Goal: Transaction & Acquisition: Download file/media

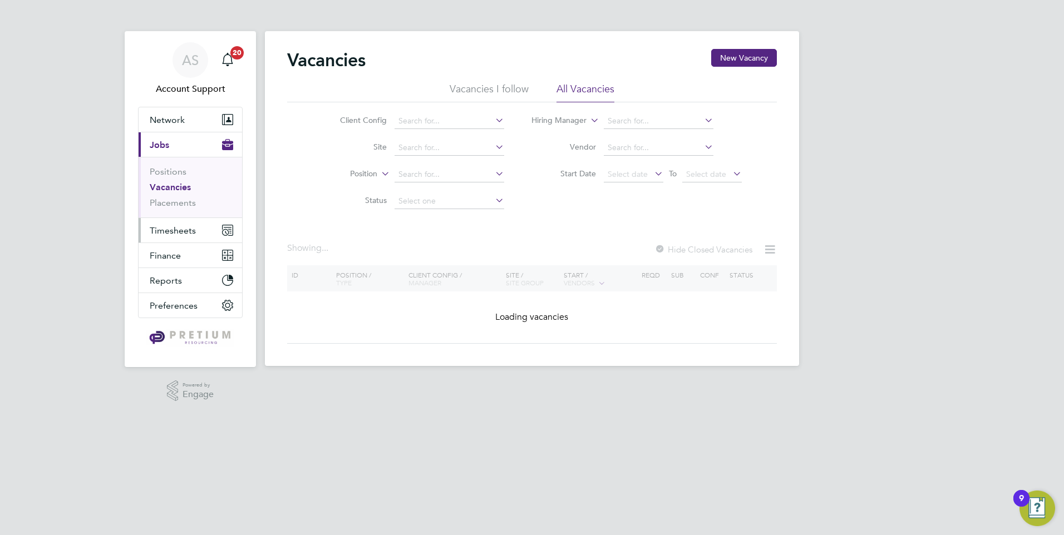
click at [193, 238] on button "Timesheets" at bounding box center [190, 230] width 103 height 24
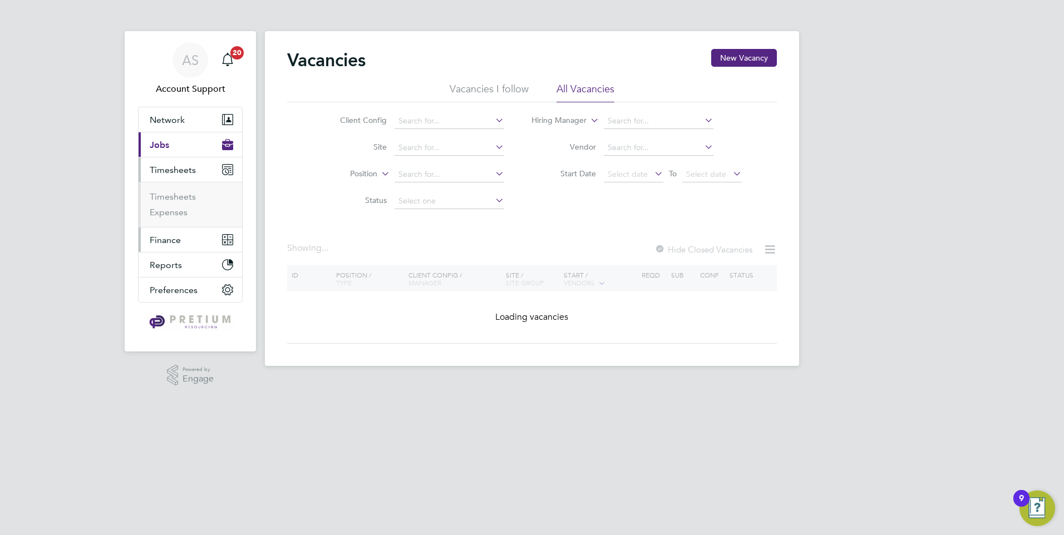
click at [175, 238] on span "Finance" at bounding box center [165, 240] width 31 height 11
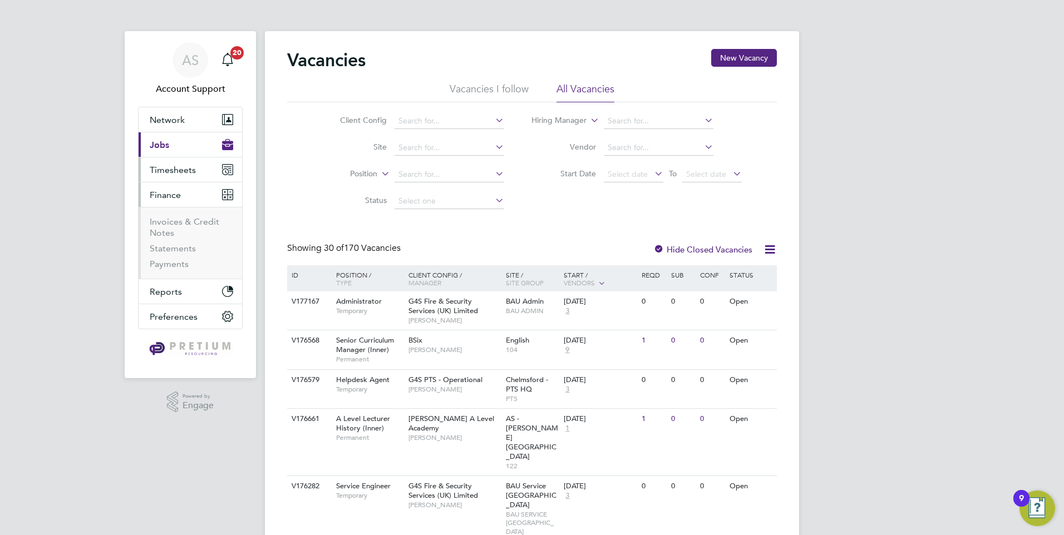
click at [179, 172] on span "Timesheets" at bounding box center [173, 170] width 46 height 11
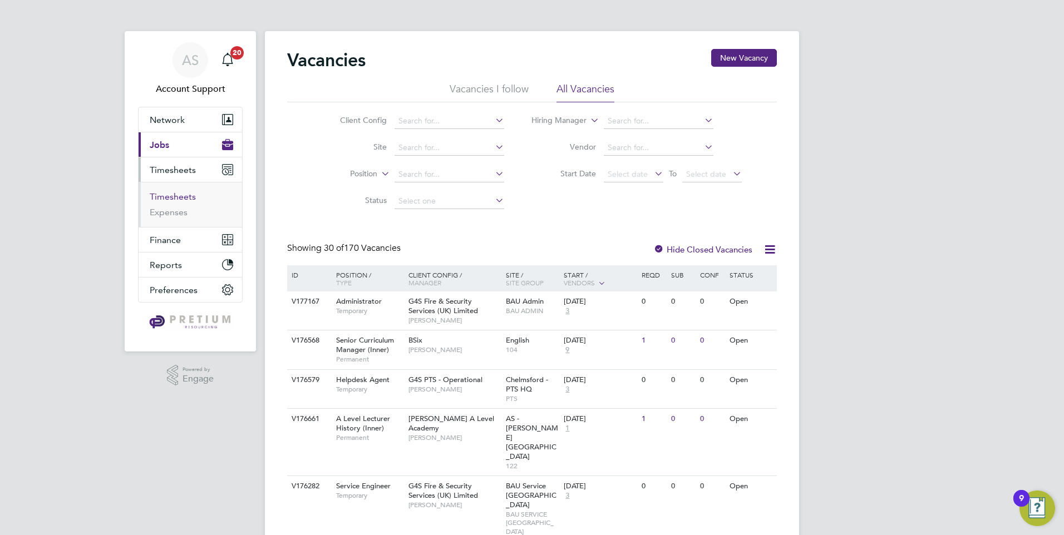
click at [175, 197] on link "Timesheets" at bounding box center [173, 196] width 46 height 11
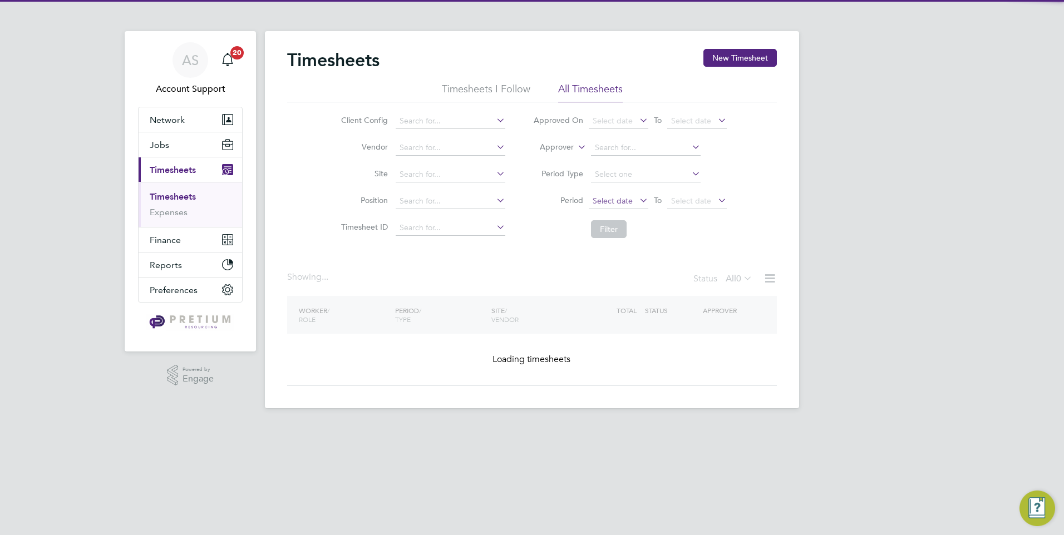
click at [606, 204] on span "Select date" at bounding box center [613, 201] width 40 height 10
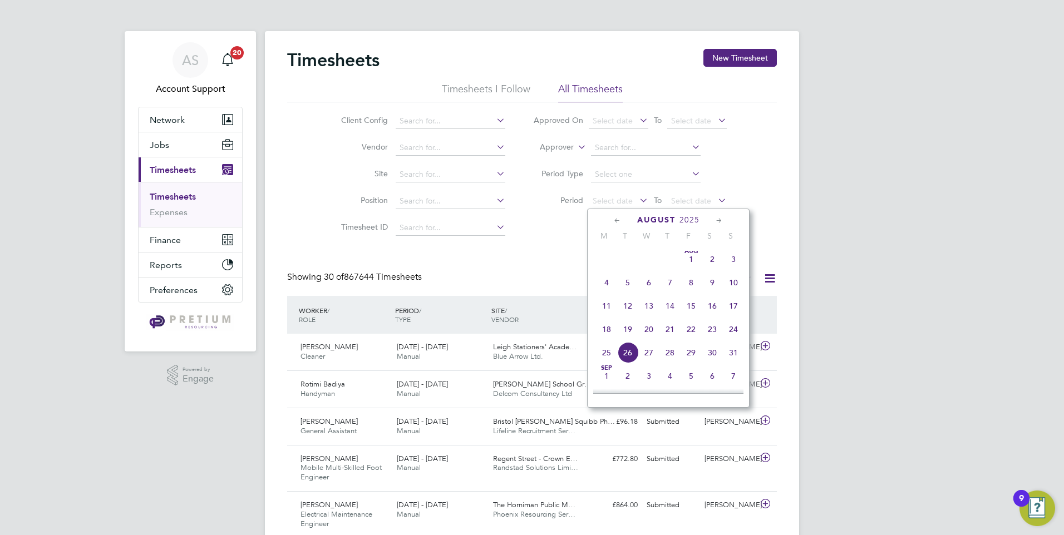
click at [596, 339] on span "18" at bounding box center [606, 329] width 21 height 21
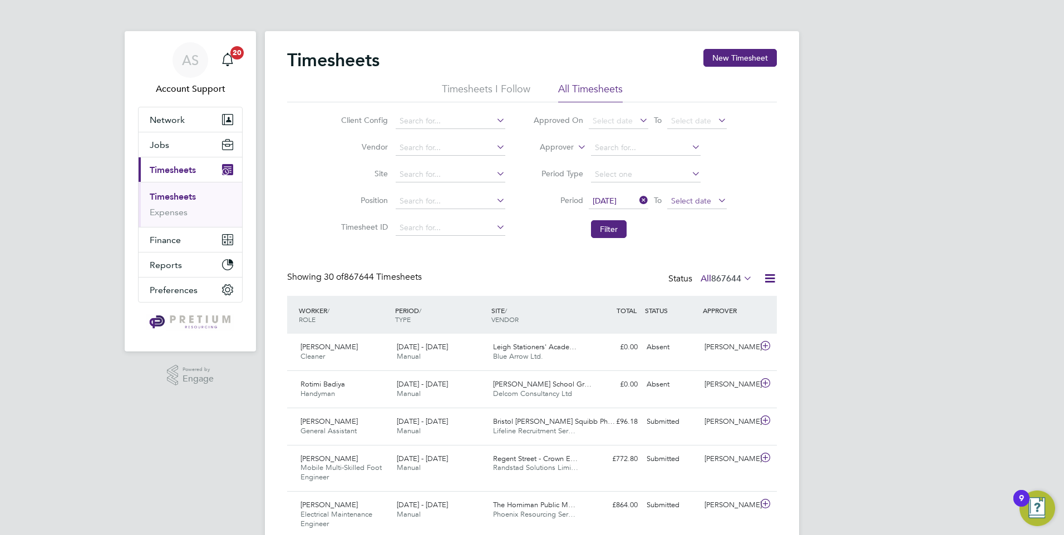
click at [708, 205] on span "Select date" at bounding box center [697, 201] width 60 height 15
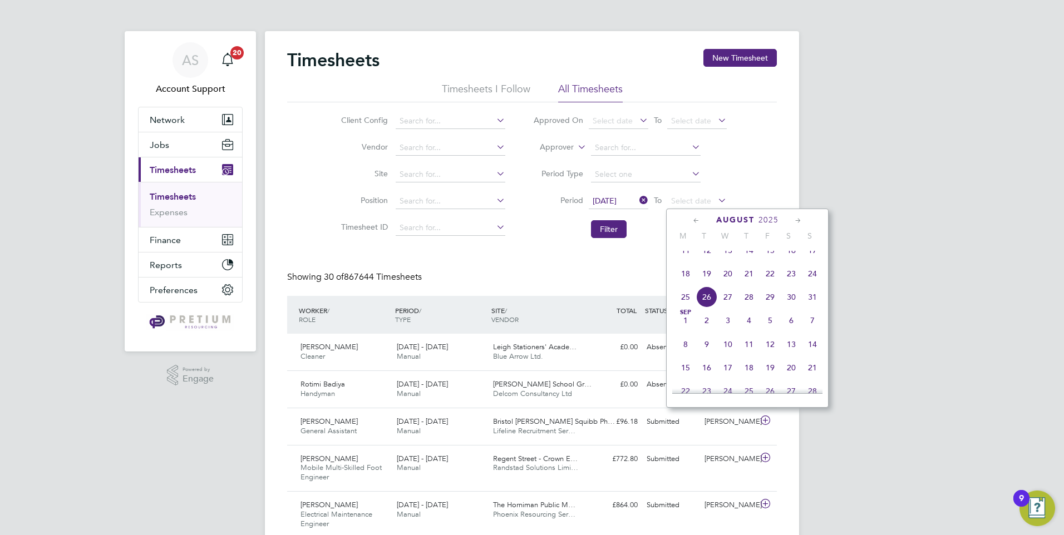
drag, startPoint x: 816, startPoint y: 281, endPoint x: 701, endPoint y: 280, distance: 114.6
click at [815, 281] on span "24" at bounding box center [812, 273] width 21 height 21
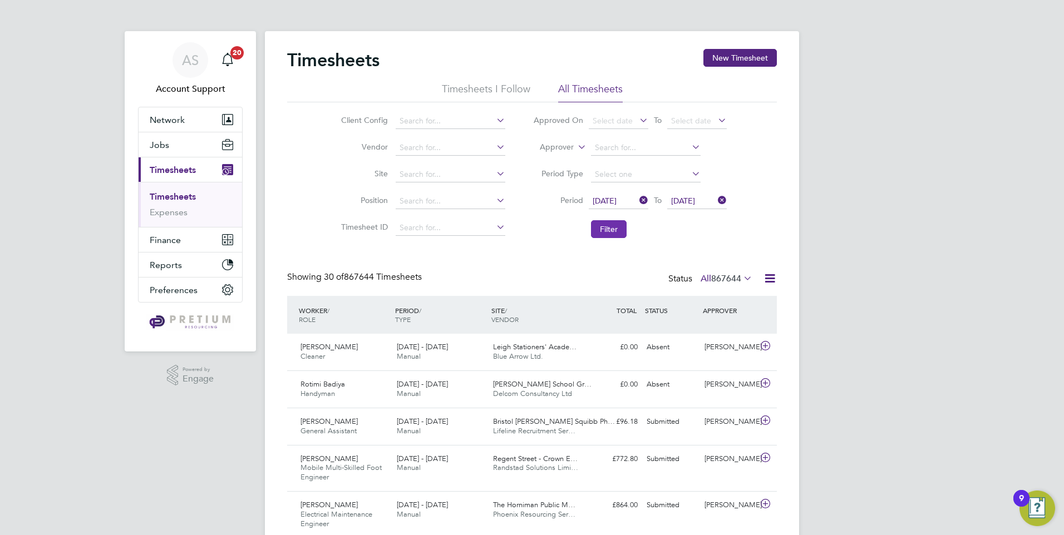
click at [610, 227] on button "Filter" at bounding box center [609, 229] width 36 height 18
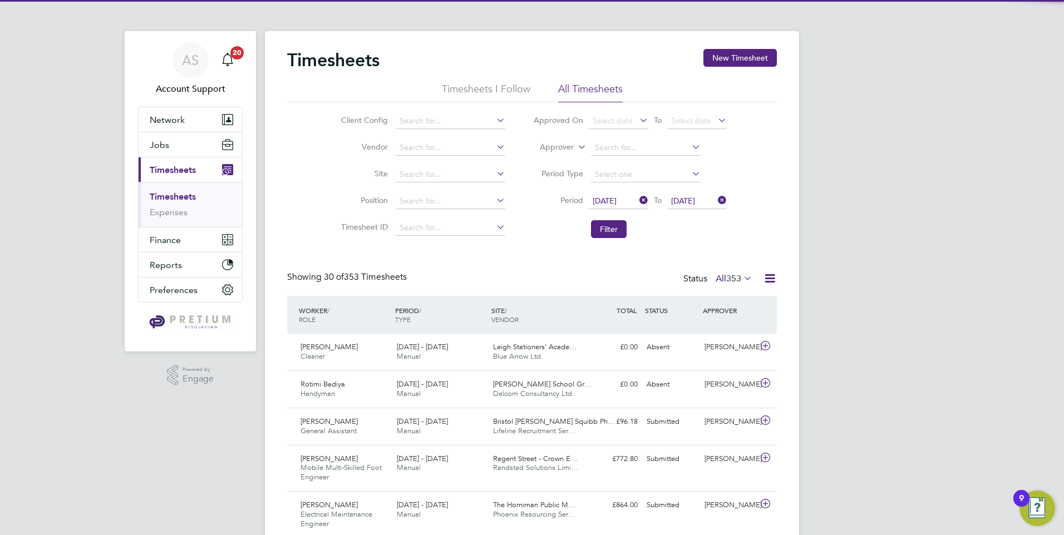
click at [774, 278] on icon at bounding box center [770, 279] width 14 height 14
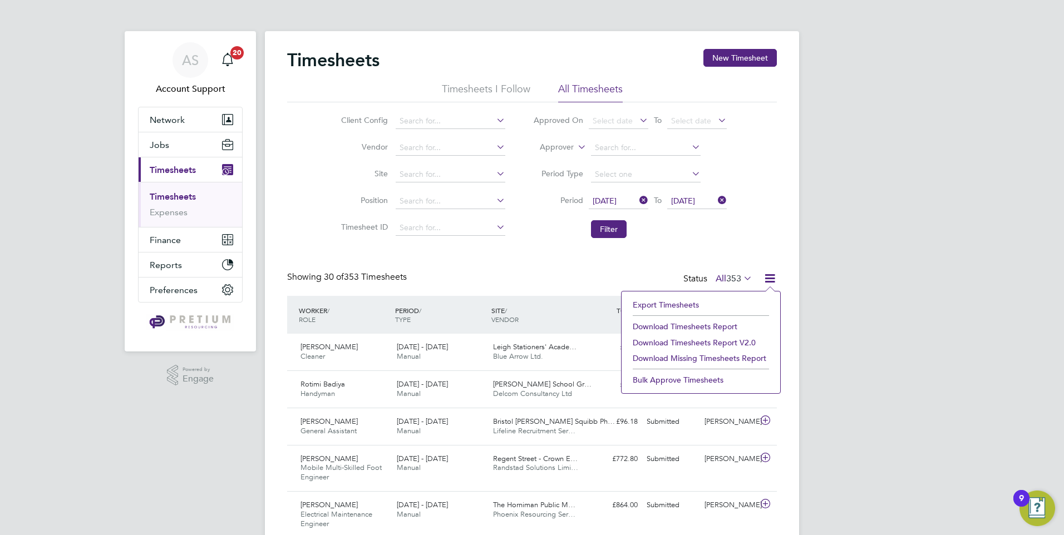
click at [679, 340] on li "Download Timesheets Report v2.0" at bounding box center [700, 343] width 147 height 16
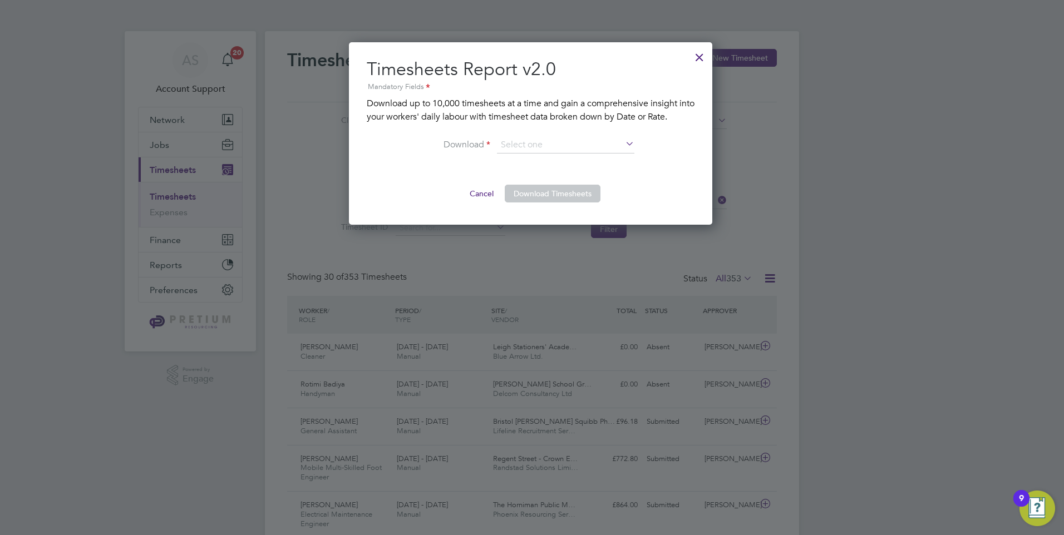
drag, startPoint x: 598, startPoint y: 151, endPoint x: 562, endPoint y: 174, distance: 42.5
click at [597, 151] on input at bounding box center [565, 145] width 137 height 17
click at [551, 160] on li "By Rate" at bounding box center [565, 161] width 139 height 14
type input "By Rate"
click at [541, 193] on button "Download Timesheets" at bounding box center [553, 194] width 96 height 18
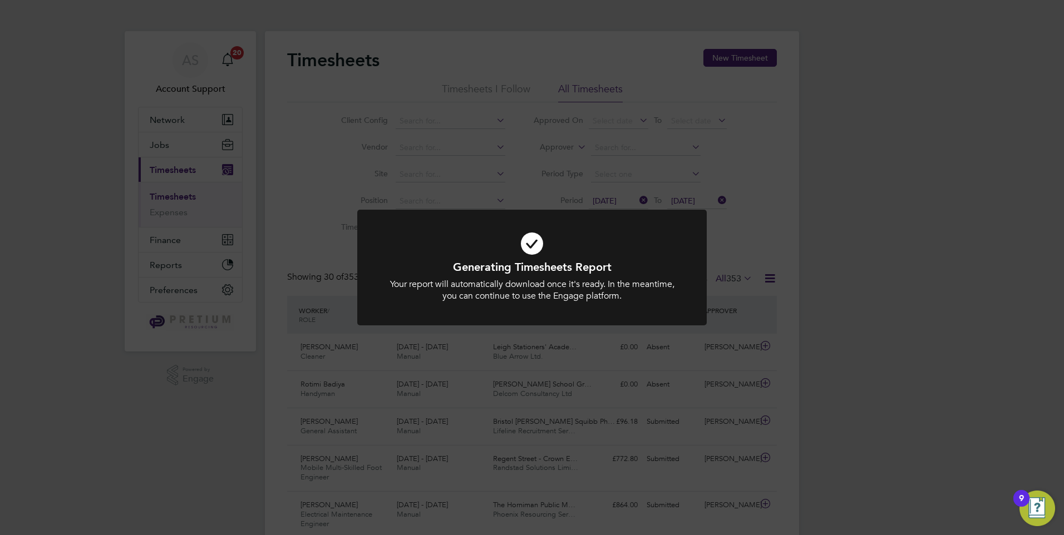
drag, startPoint x: 161, startPoint y: 40, endPoint x: 107, endPoint y: 1, distance: 66.2
click at [161, 40] on div "Generating Timesheets Report Your report will automatically download once it's …" at bounding box center [532, 267] width 1064 height 535
